Goal: Task Accomplishment & Management: Use online tool/utility

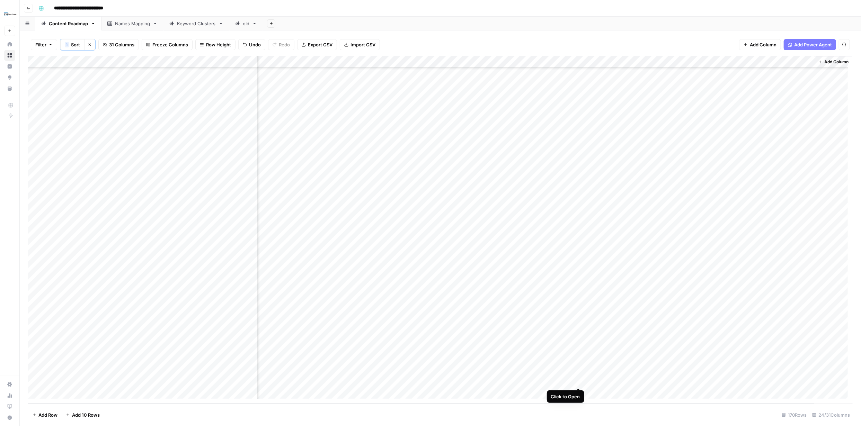
click at [579, 380] on div "Add Column" at bounding box center [440, 230] width 824 height 348
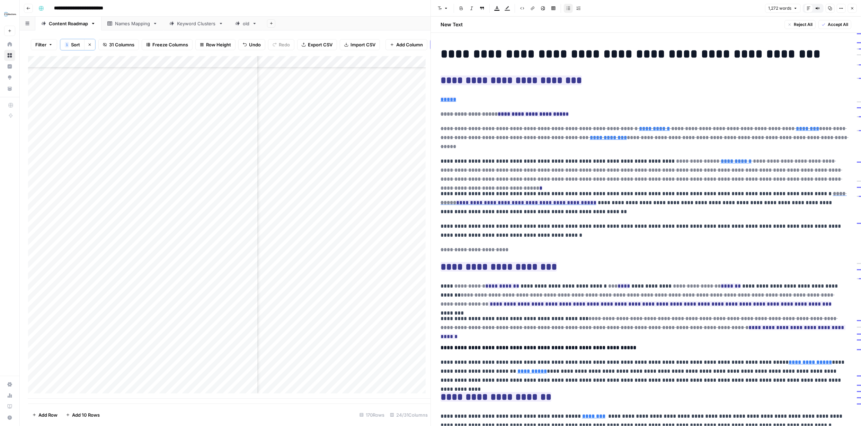
click at [831, 25] on span "Accept All" at bounding box center [837, 24] width 20 height 6
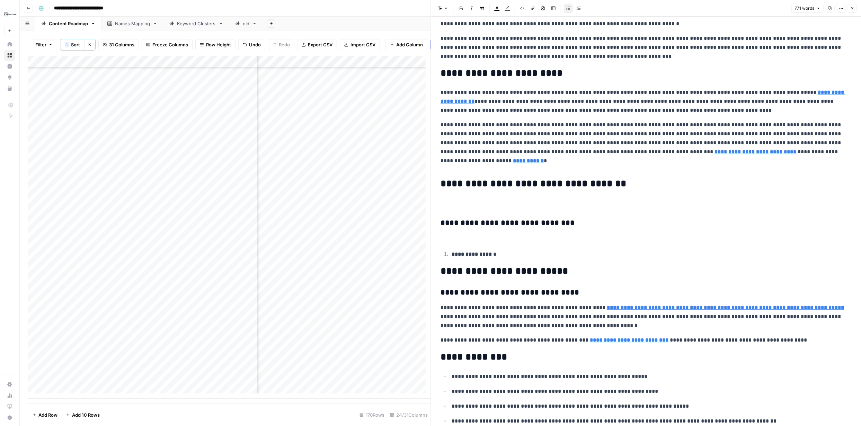
click at [855, 8] on button "Close" at bounding box center [852, 8] width 9 height 9
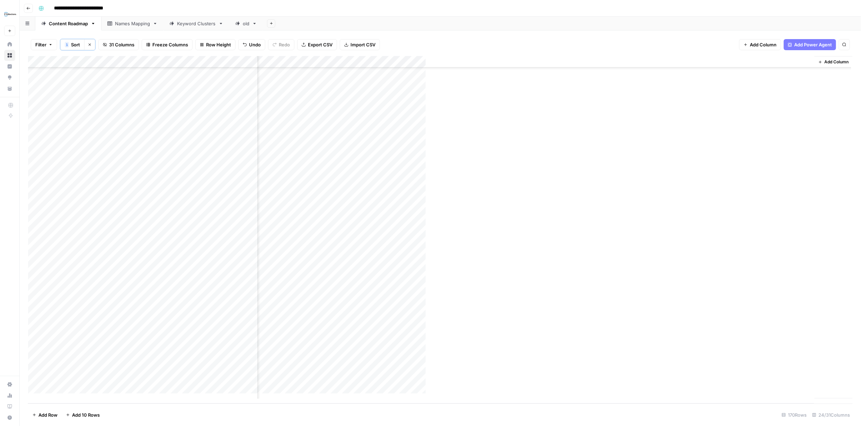
scroll to position [1681, 1032]
click at [641, 381] on div "Add Column" at bounding box center [440, 230] width 824 height 348
click at [744, 380] on div "Add Column" at bounding box center [440, 230] width 824 height 348
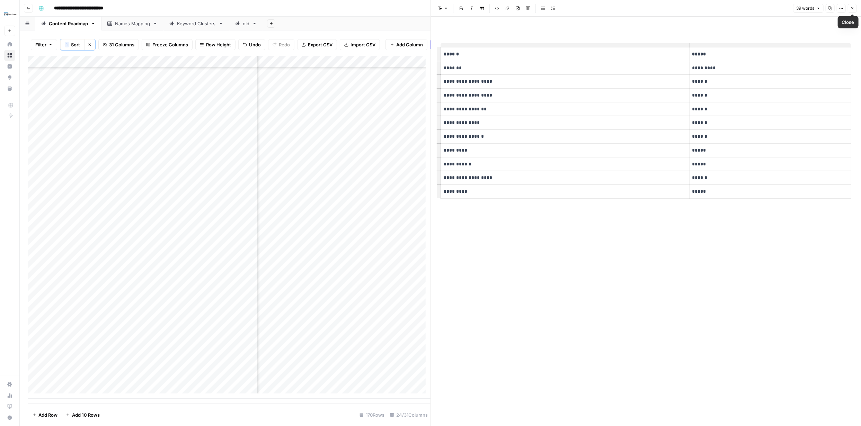
click at [853, 7] on icon "button" at bounding box center [852, 8] width 4 height 4
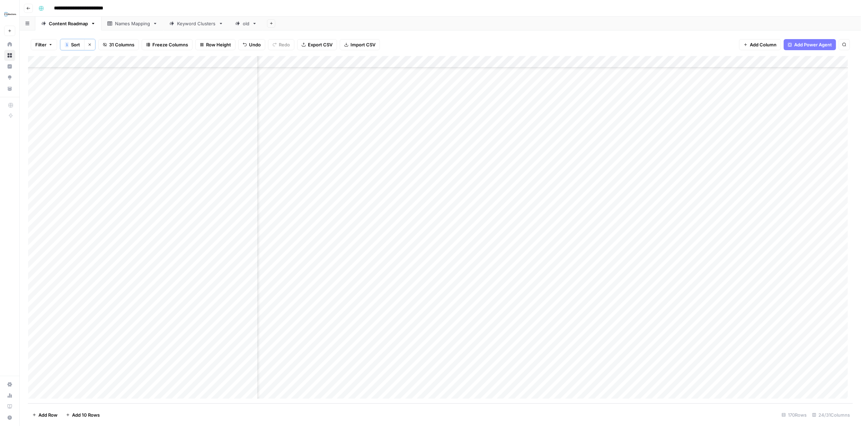
scroll to position [1681, 649]
click at [678, 383] on div "Add Column" at bounding box center [440, 230] width 824 height 348
